Goal: Task Accomplishment & Management: Manage account settings

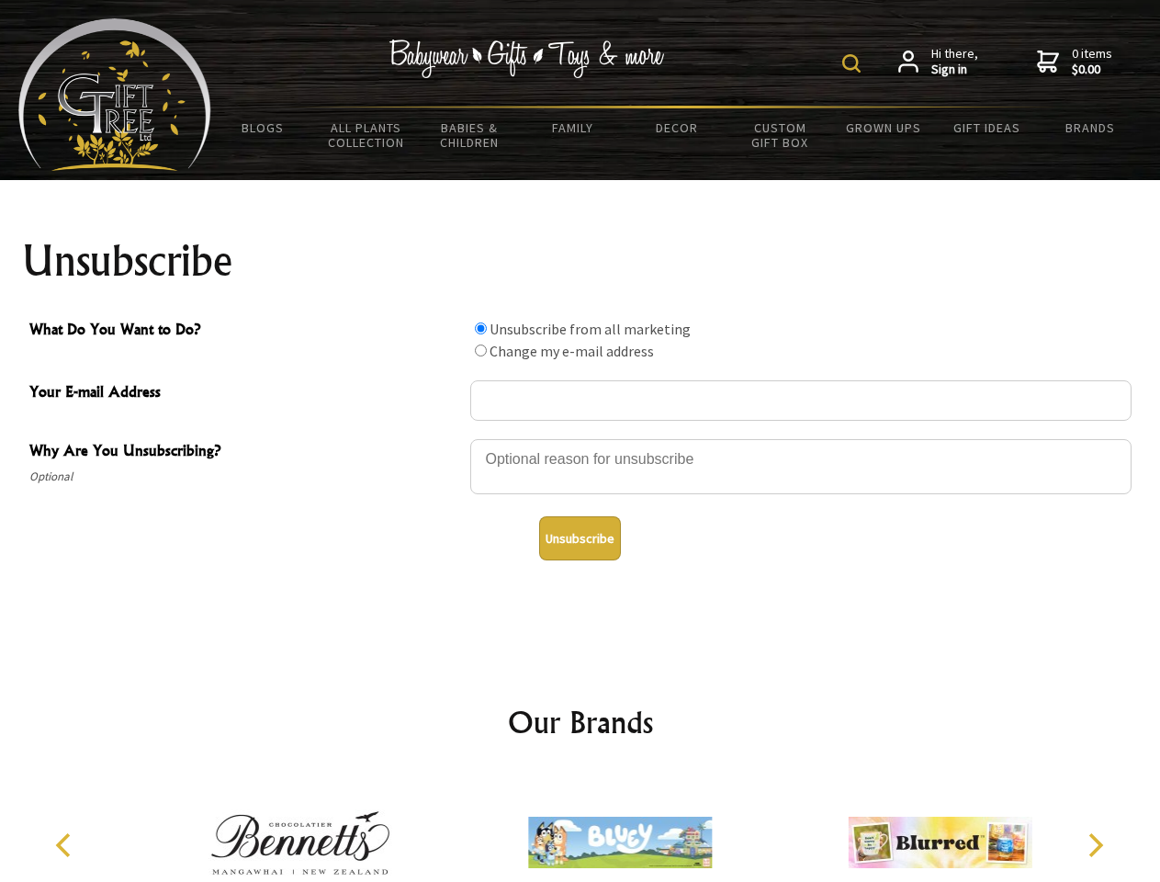
click at [854, 63] on img at bounding box center [851, 63] width 18 height 18
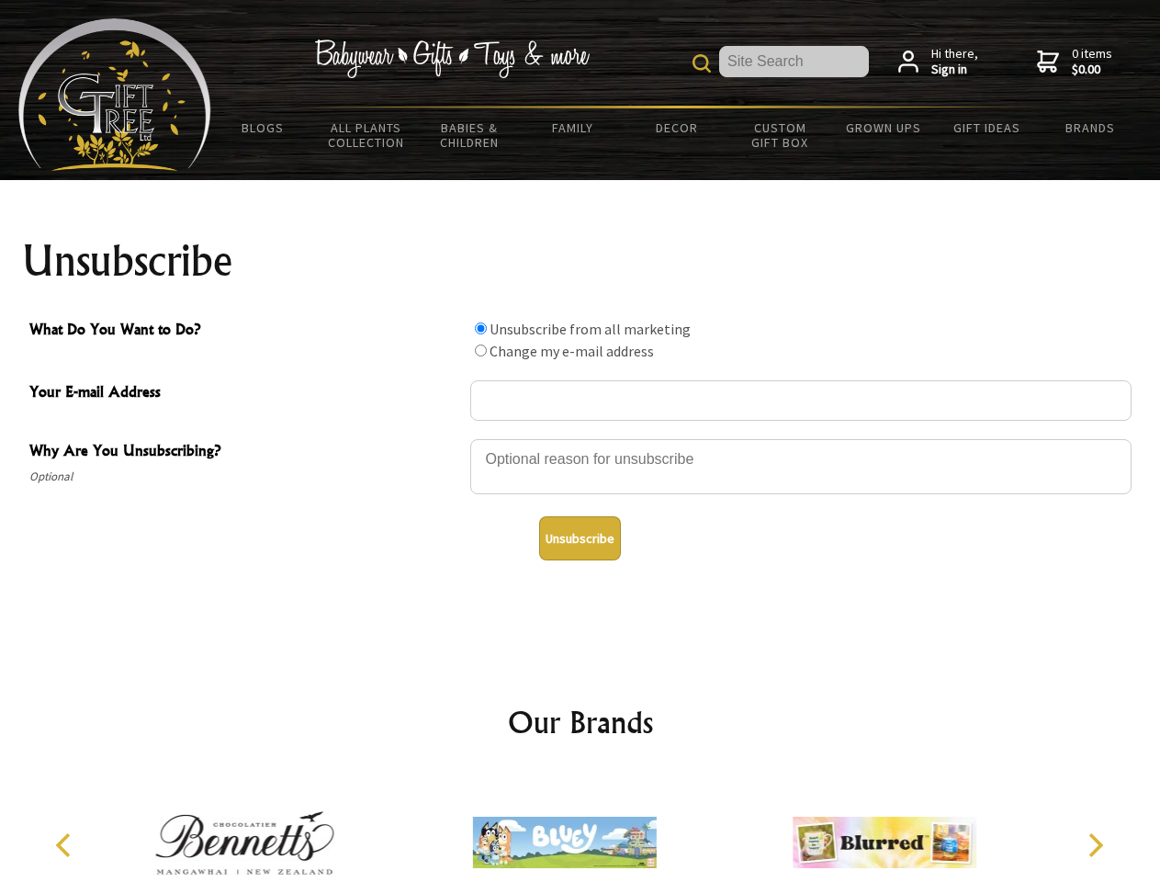
click at [580, 438] on div at bounding box center [800, 469] width 661 height 64
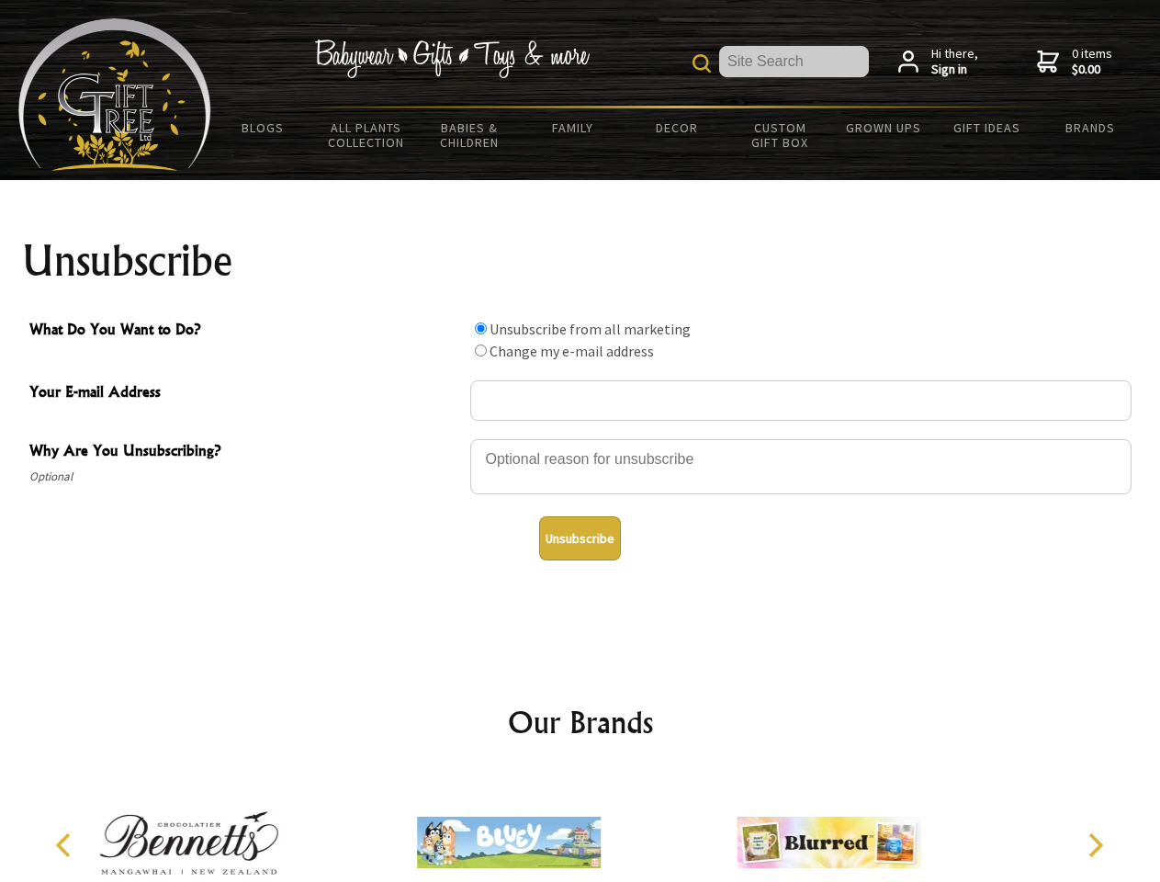
click at [480, 328] on input "What Do You Want to Do?" at bounding box center [481, 328] width 12 height 12
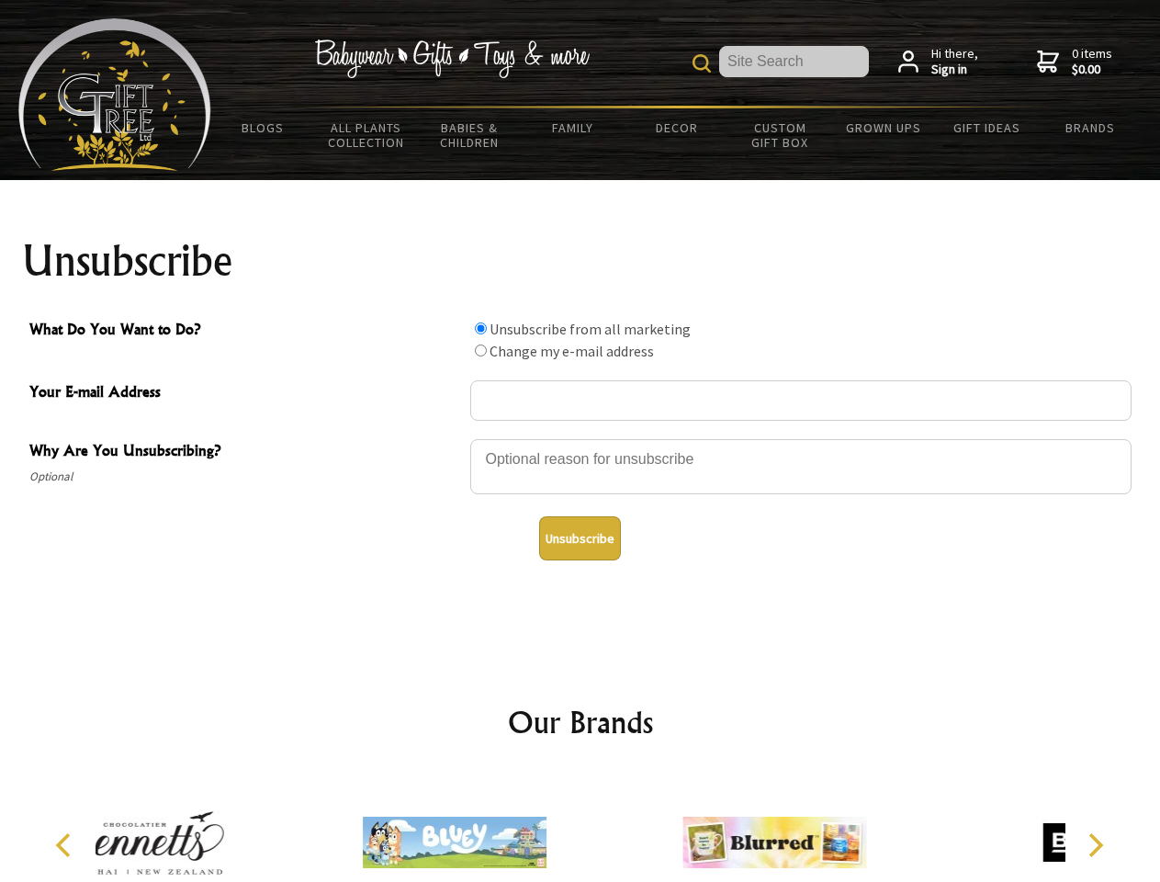
click at [480, 350] on input "What Do You Want to Do?" at bounding box center [481, 350] width 12 height 12
radio input "true"
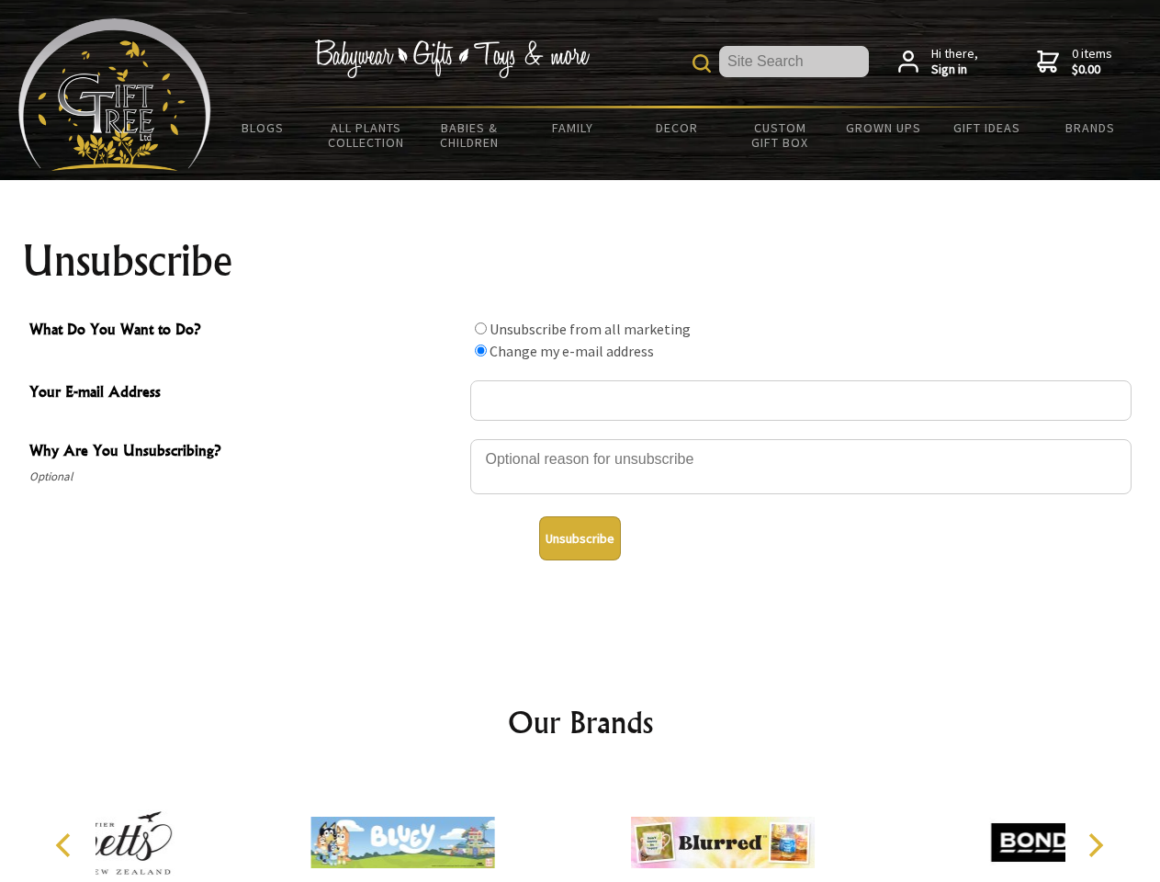
click at [580, 538] on button "Unsubscribe" at bounding box center [580, 538] width 82 height 44
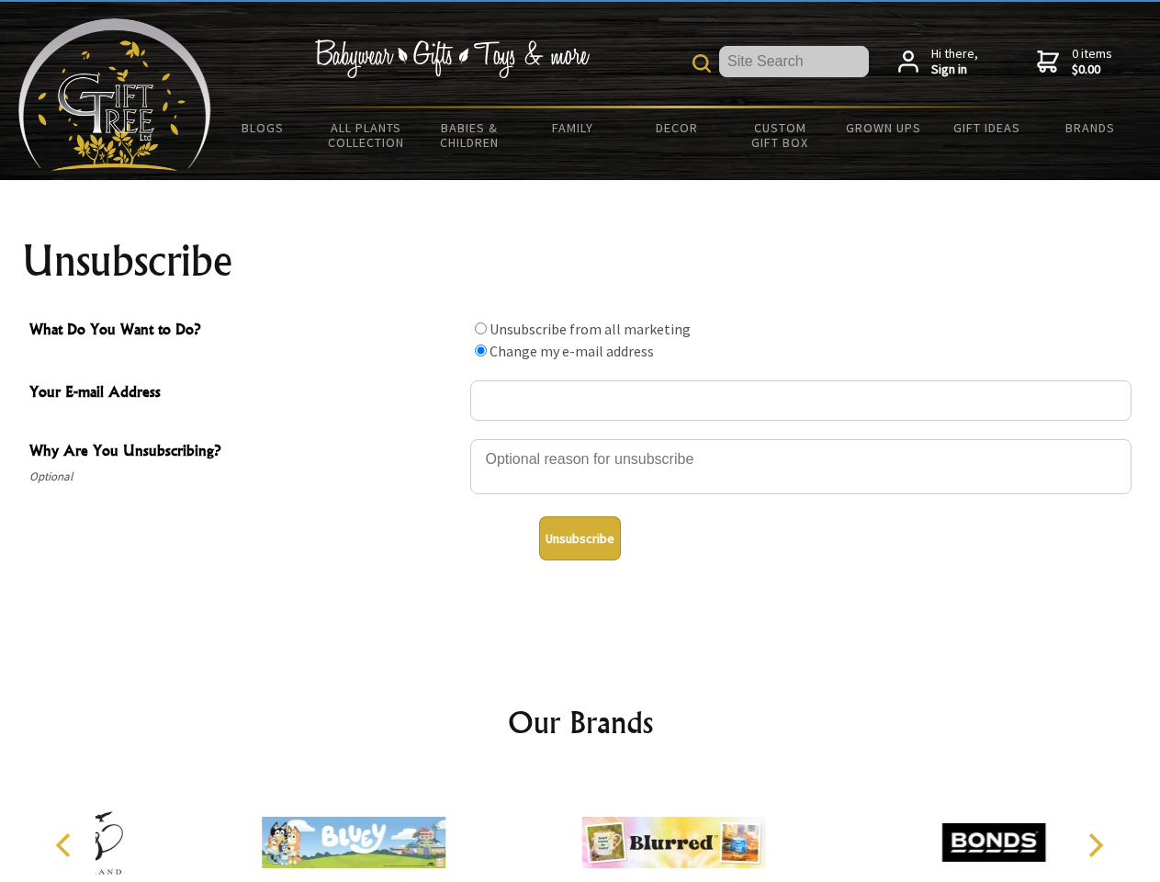
click at [580, 828] on div at bounding box center [673, 844] width 320 height 143
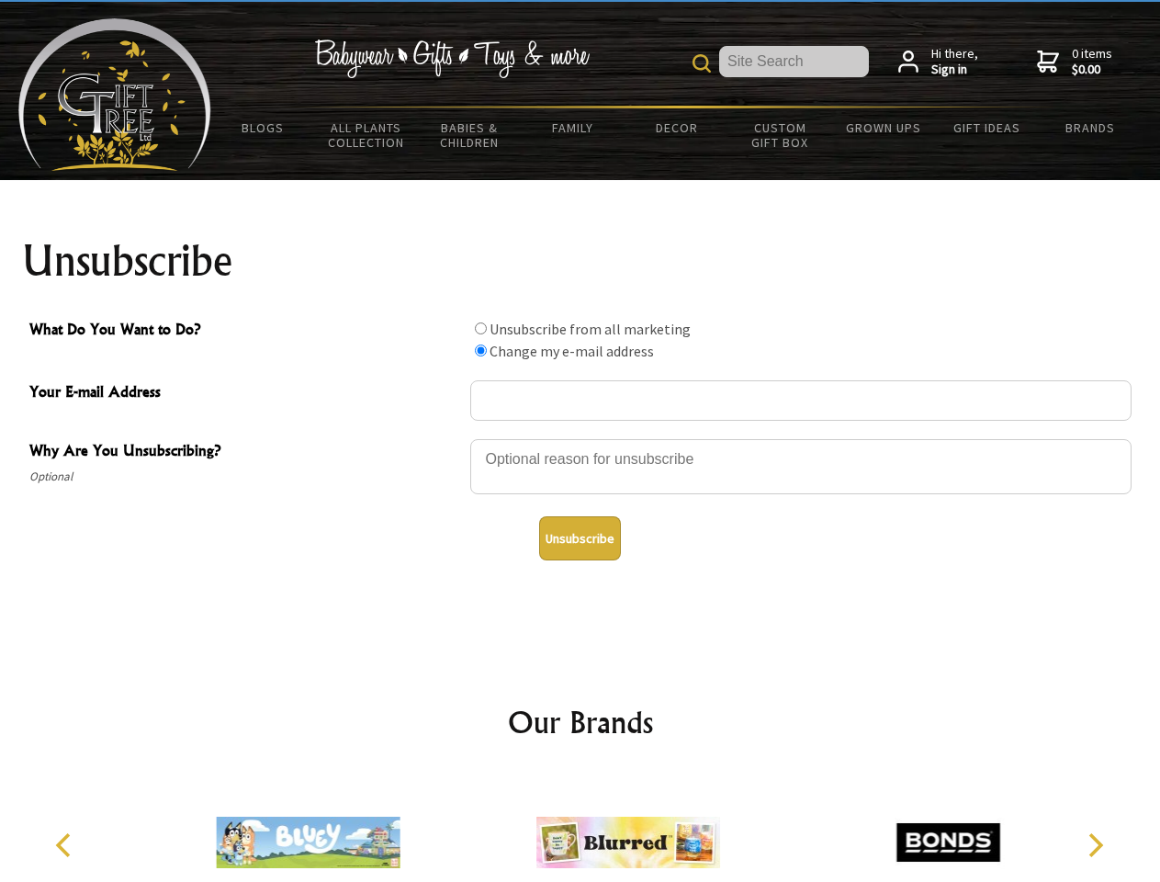
click at [66, 845] on icon "Previous" at bounding box center [65, 845] width 24 height 24
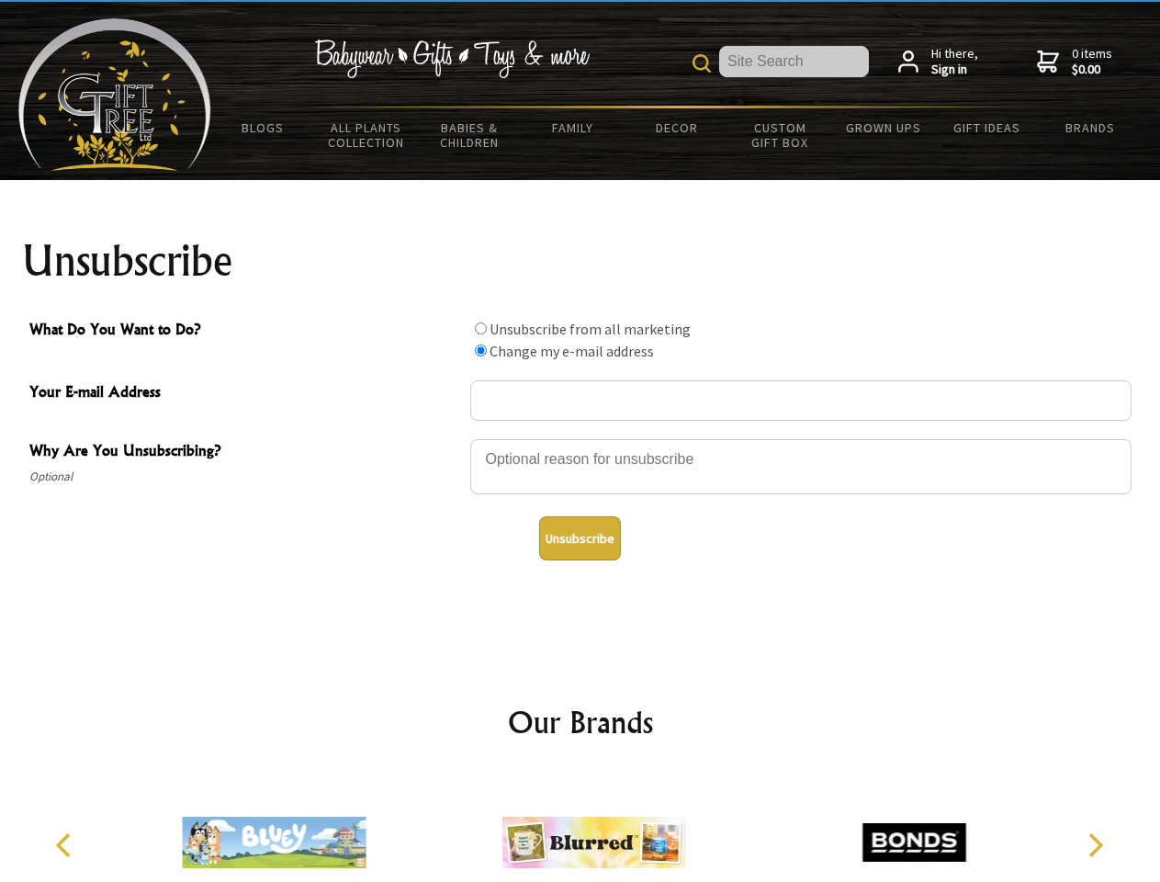
click at [1095, 845] on icon "Next" at bounding box center [1094, 845] width 24 height 24
